Goal: Task Accomplishment & Management: Manage account settings

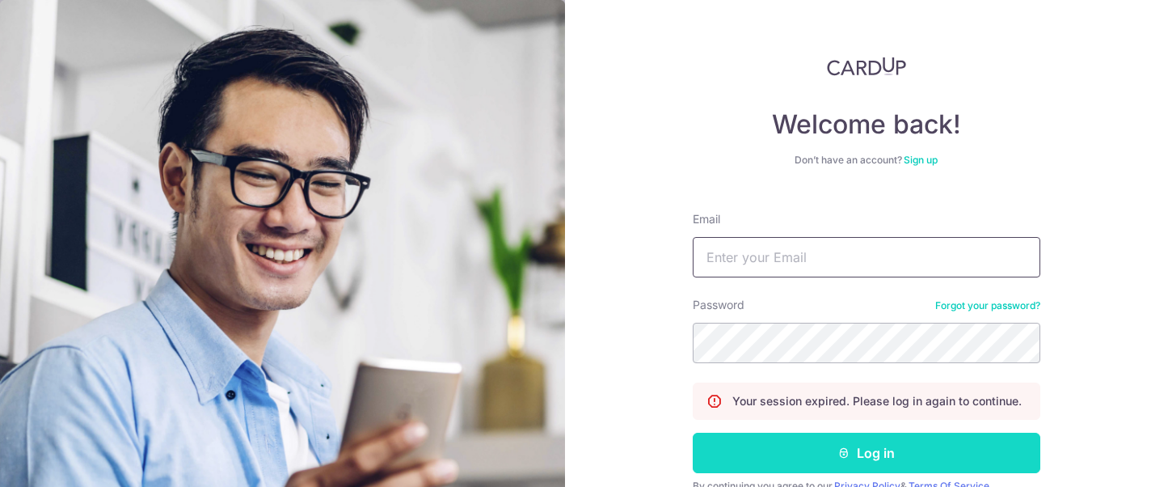
type input "[EMAIL_ADDRESS][DOMAIN_NAME]"
click at [866, 457] on button "Log in" at bounding box center [867, 452] width 348 height 40
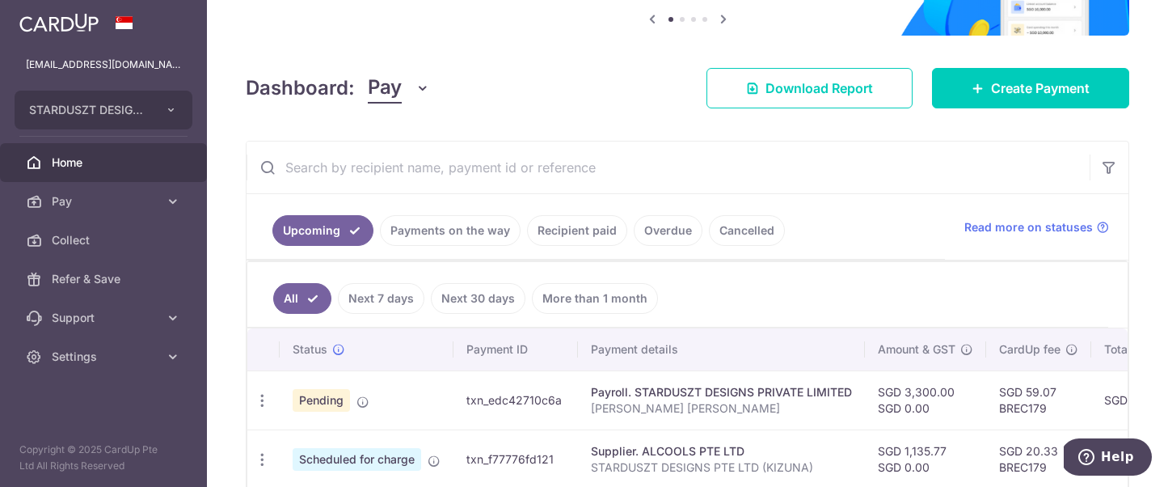
scroll to position [416, 0]
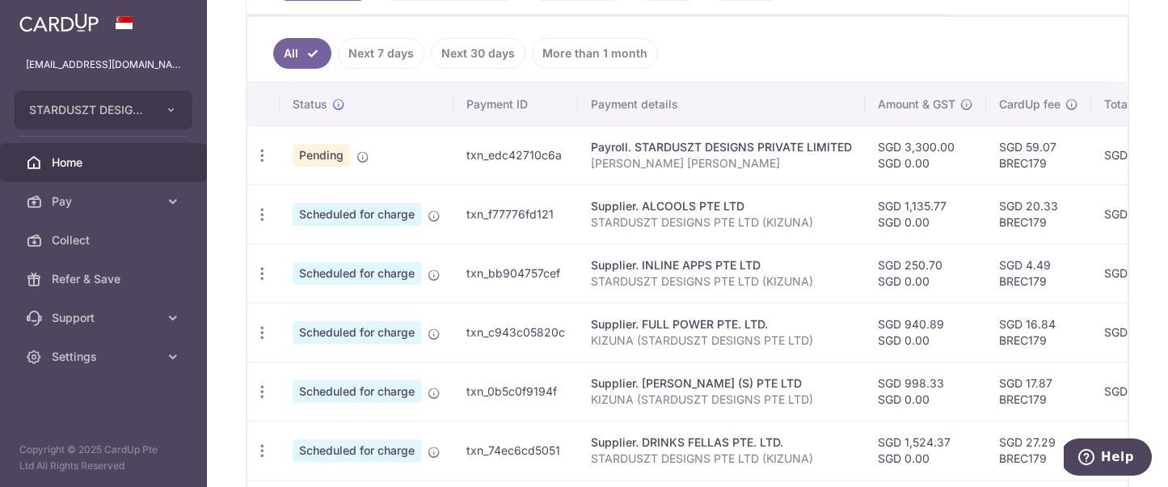
click at [395, 53] on link "Next 7 days" at bounding box center [381, 53] width 86 height 31
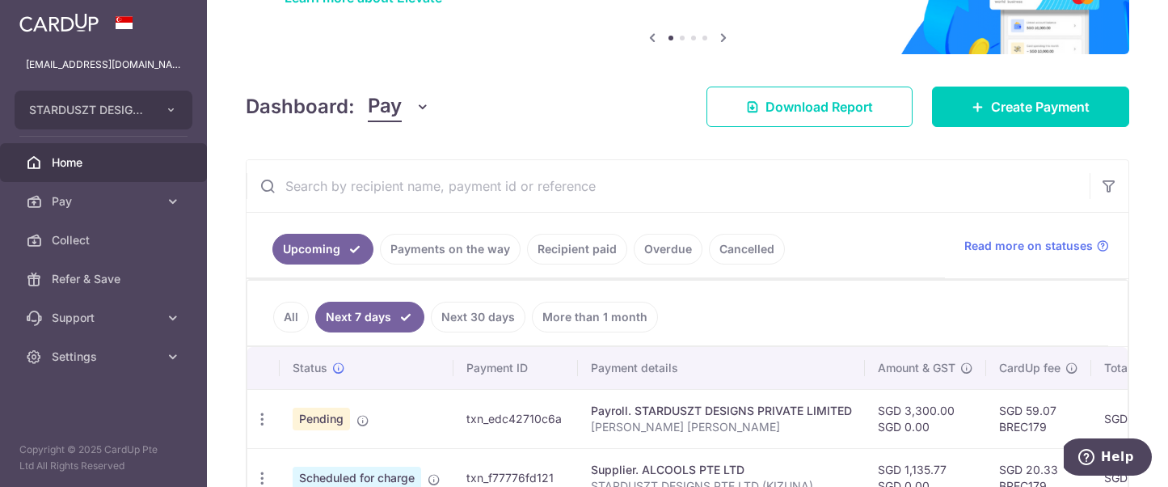
click at [455, 243] on link "Payments on the way" at bounding box center [450, 249] width 141 height 31
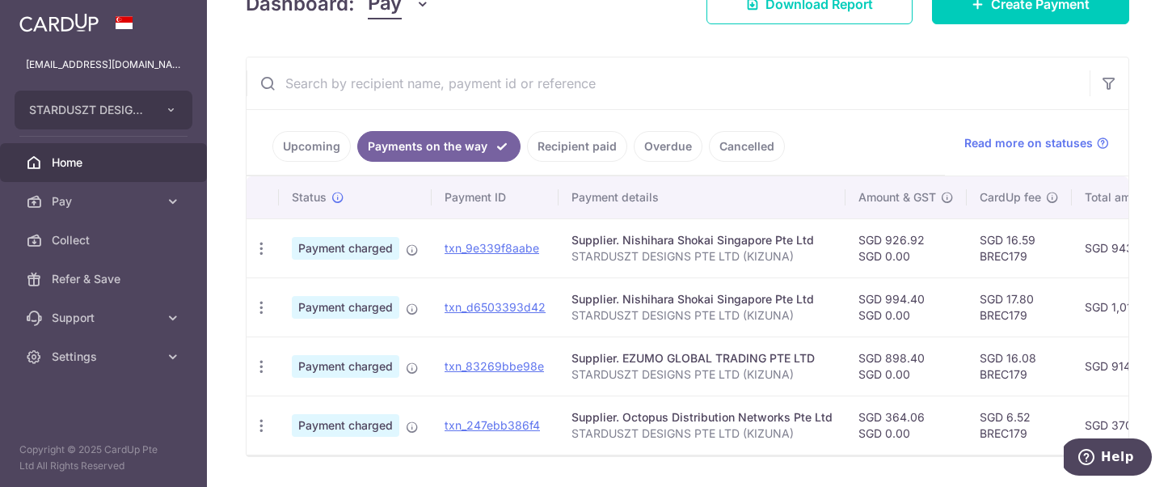
scroll to position [308, 0]
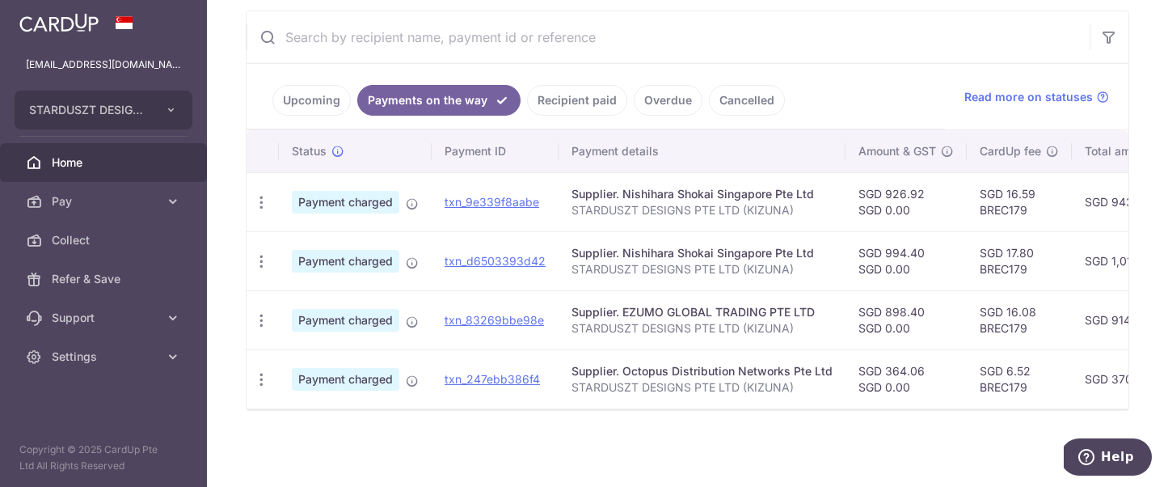
click at [312, 96] on link "Upcoming" at bounding box center [311, 100] width 78 height 31
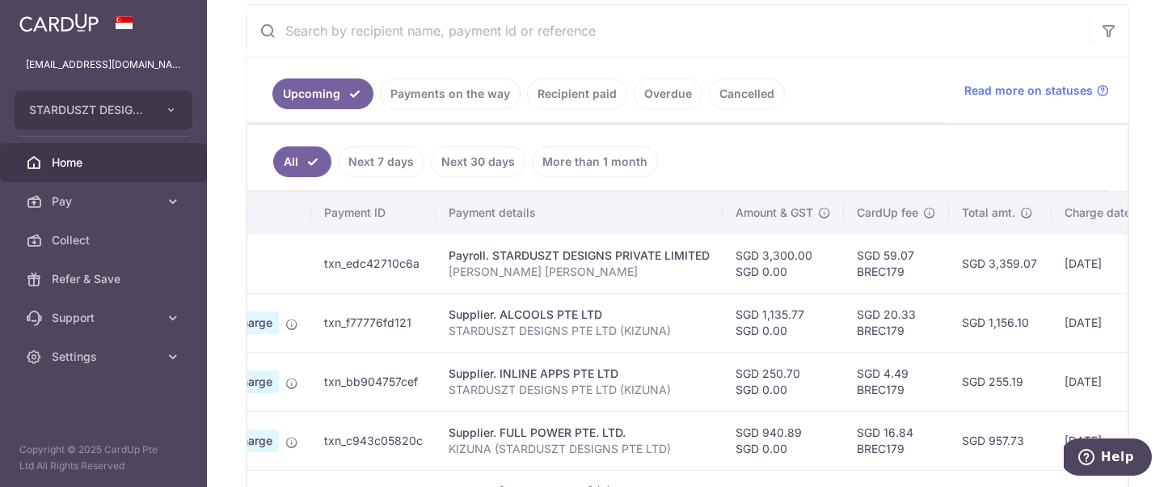
scroll to position [0, 0]
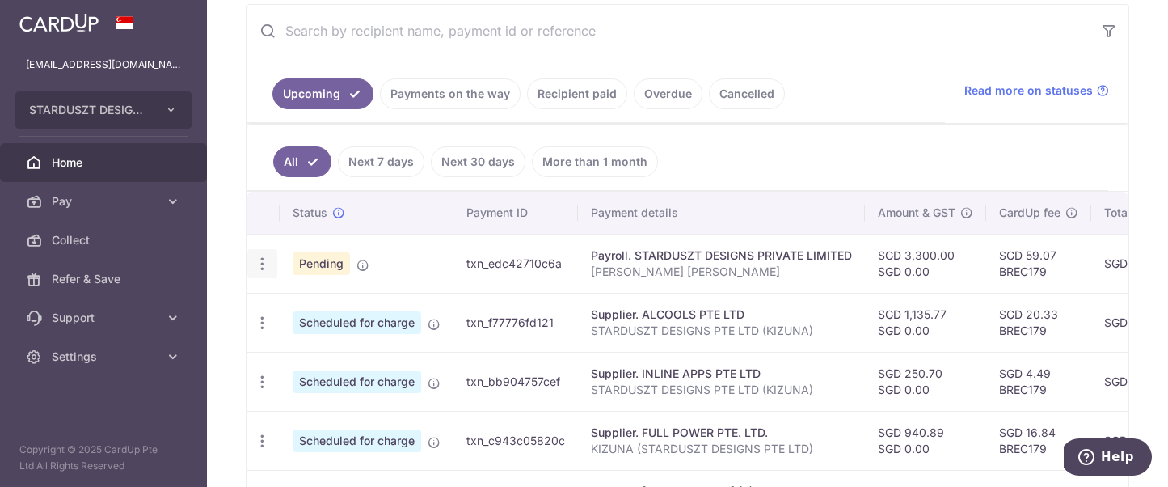
click at [249, 265] on div "Update payment Cancel payment Upload doc" at bounding box center [262, 264] width 30 height 30
click at [267, 261] on icon "button" at bounding box center [262, 263] width 17 height 17
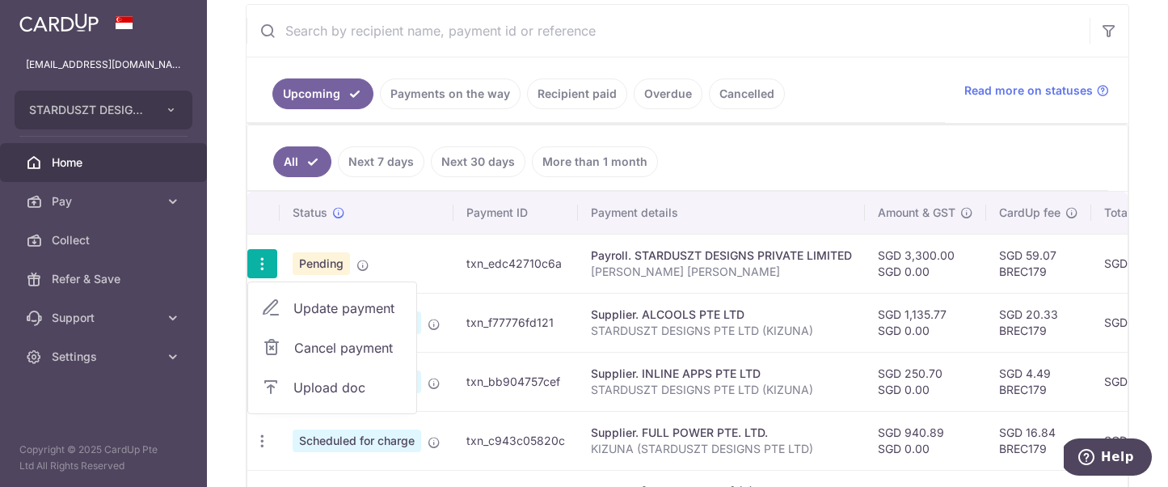
click at [320, 387] on span "Upload doc" at bounding box center [348, 386] width 110 height 19
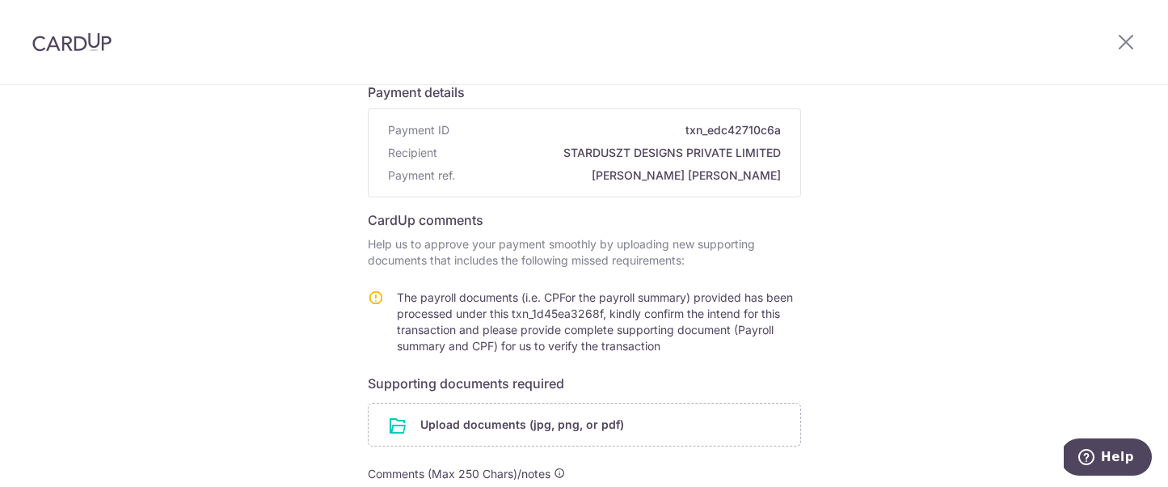
scroll to position [131, 0]
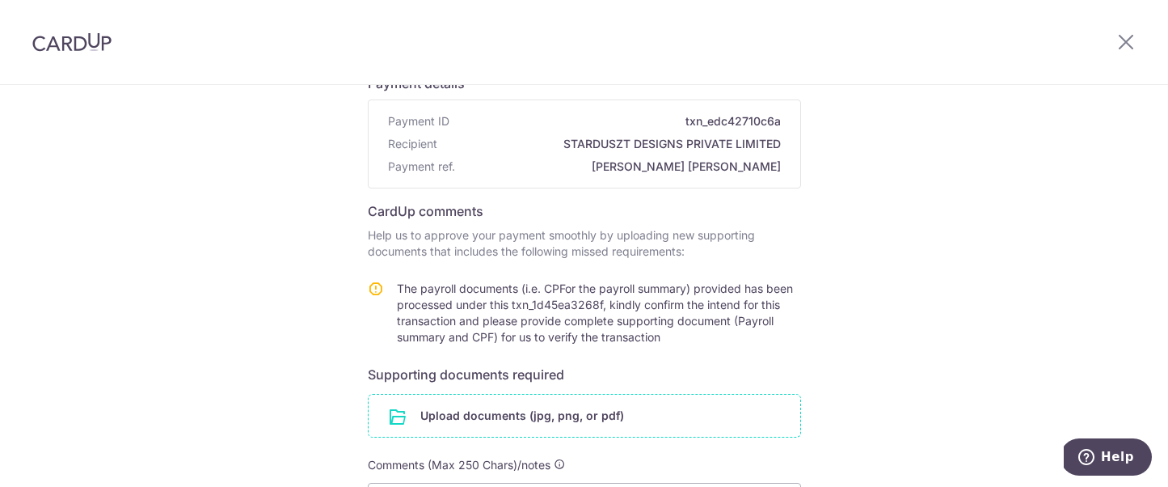
click at [500, 413] on input "file" at bounding box center [585, 415] width 432 height 42
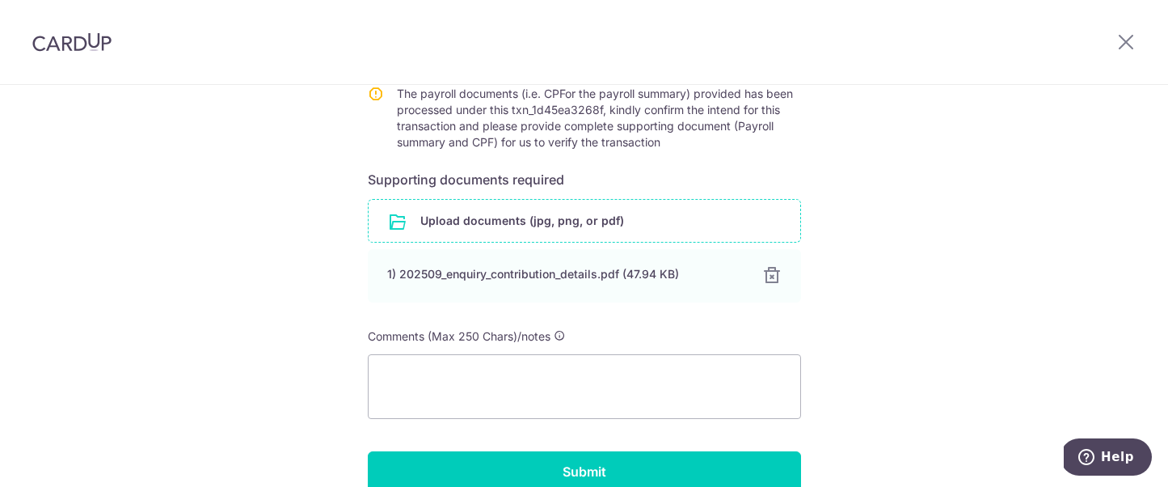
scroll to position [330, 0]
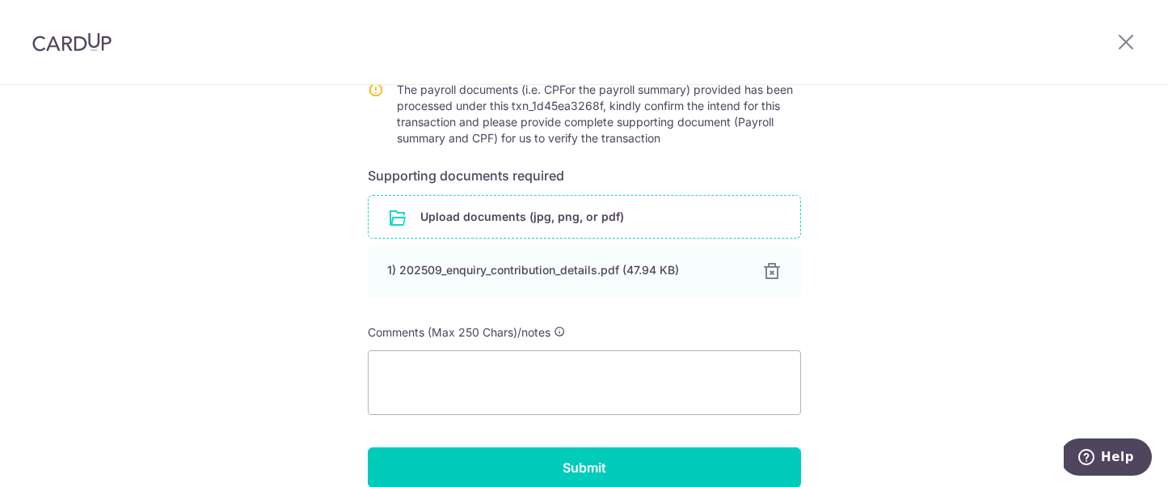
click at [628, 226] on input "file" at bounding box center [585, 217] width 432 height 42
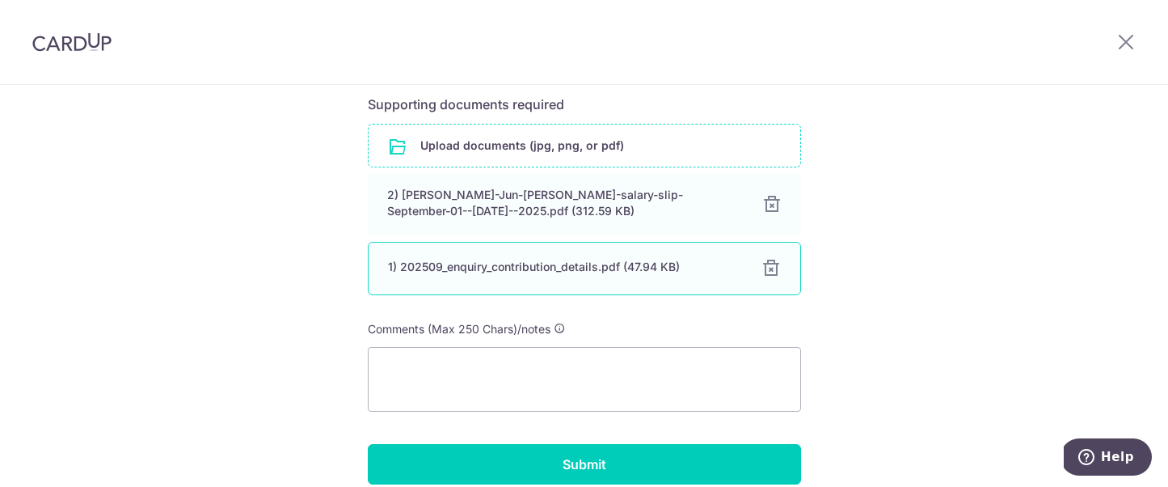
scroll to position [474, 0]
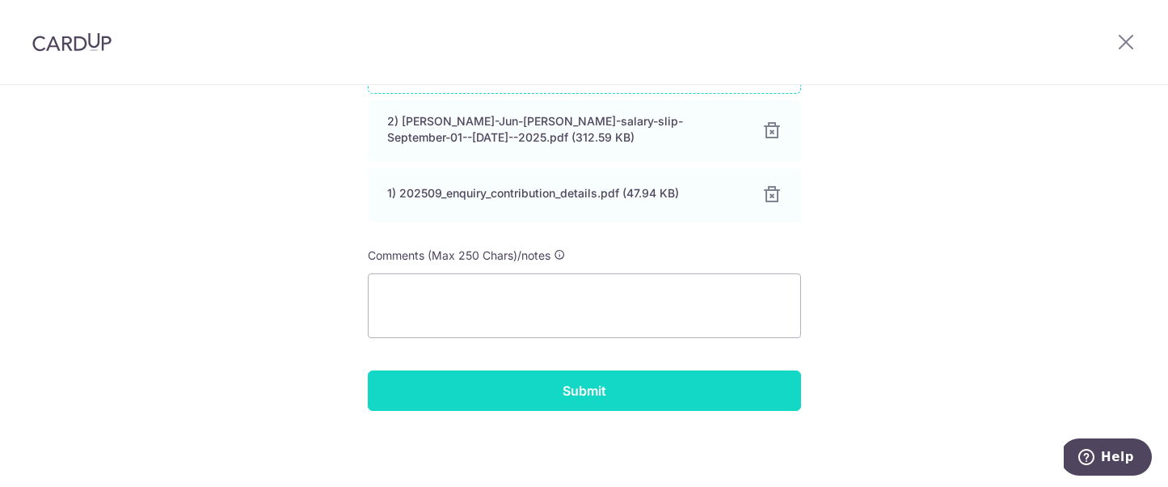
click at [652, 404] on input "Submit" at bounding box center [584, 390] width 433 height 40
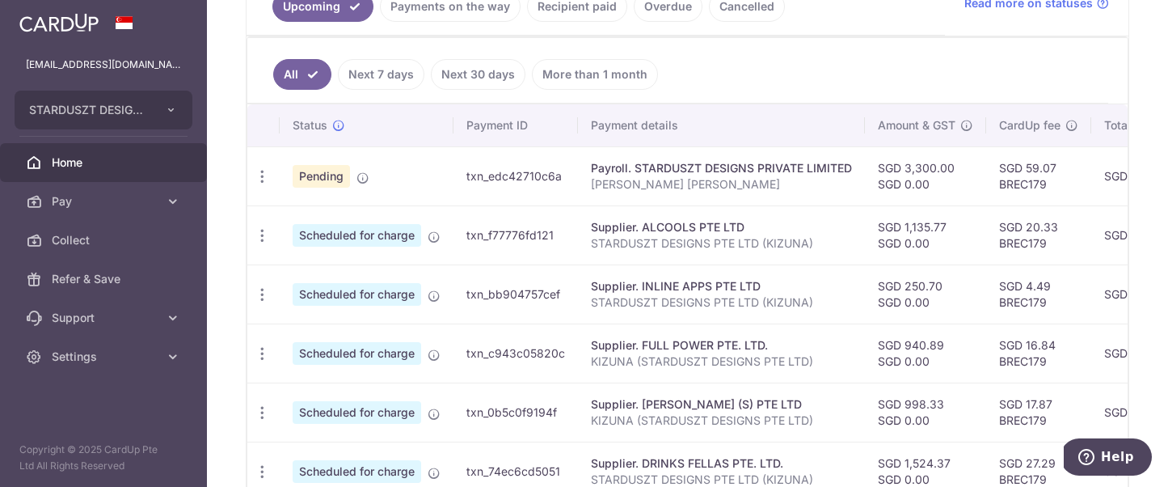
scroll to position [518, 0]
